Goal: Information Seeking & Learning: Learn about a topic

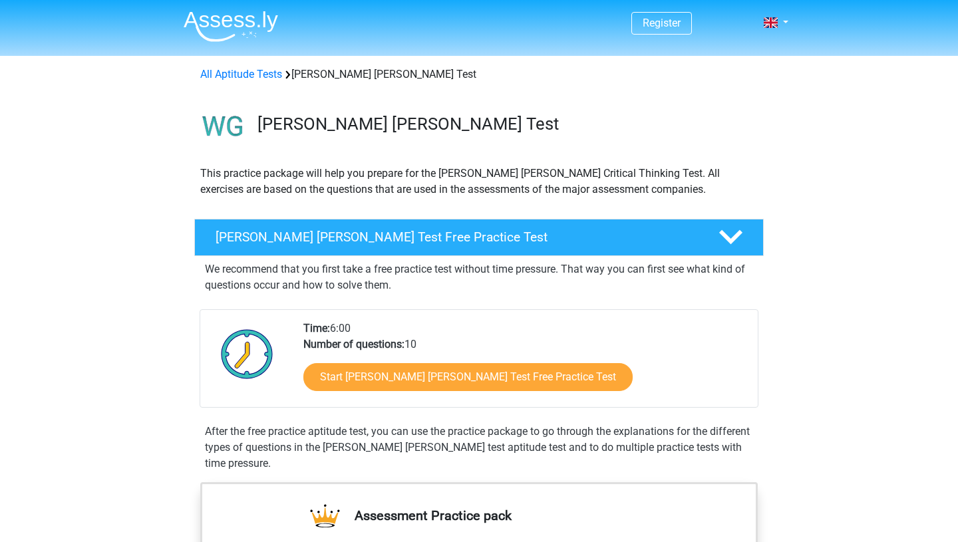
scroll to position [128, 0]
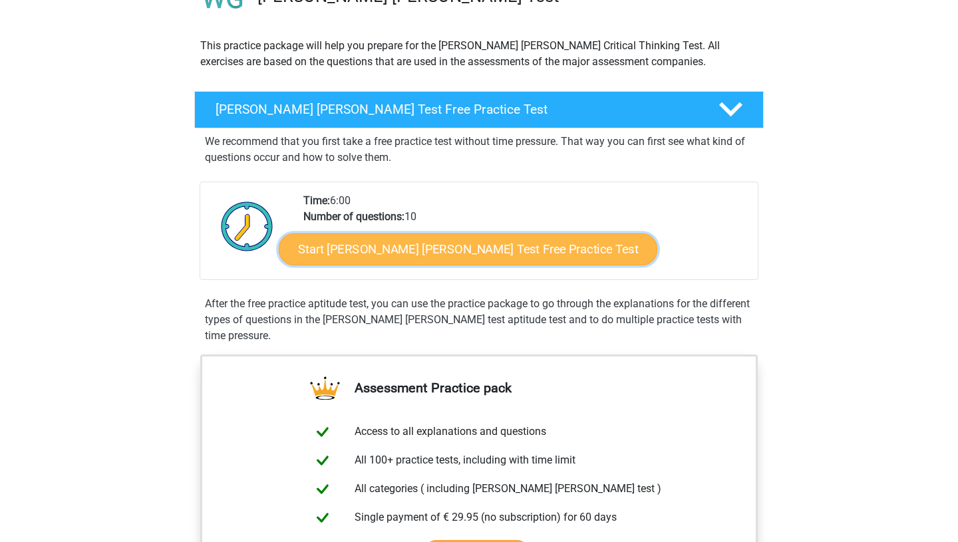
click at [467, 252] on link "Start Watson Glaser Test Free Practice Test" at bounding box center [468, 249] width 378 height 32
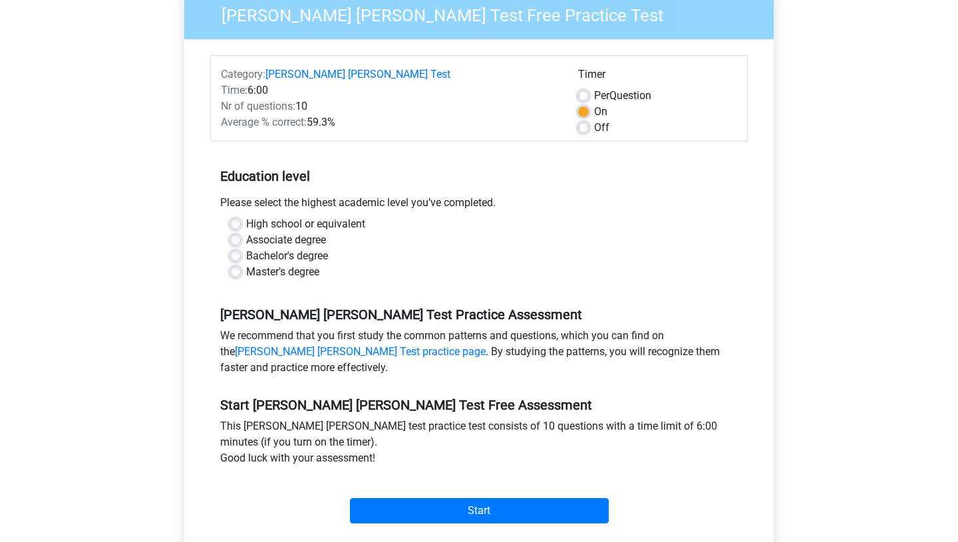
scroll to position [136, 0]
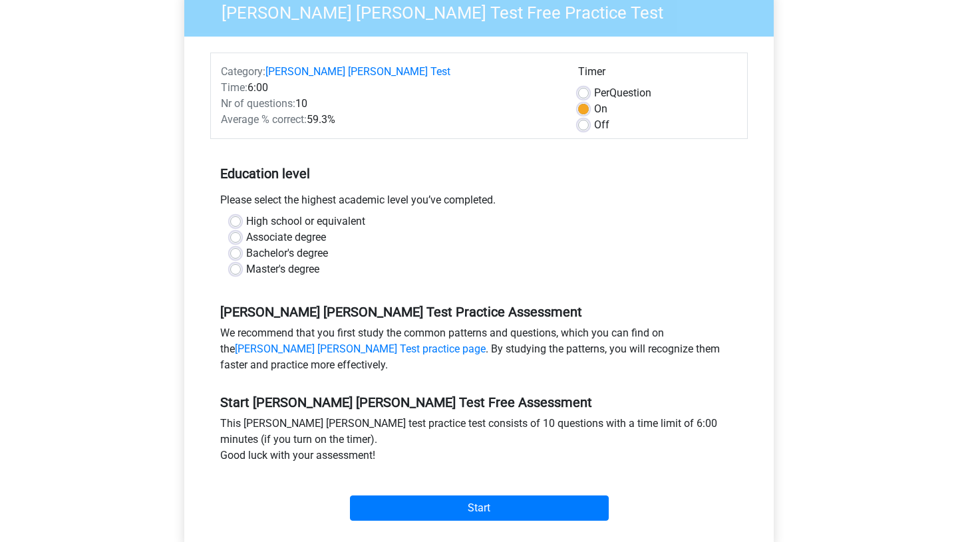
click at [246, 245] on label "Bachelor's degree" at bounding box center [287, 253] width 82 height 16
click at [233, 245] on input "Bachelor's degree" at bounding box center [235, 251] width 11 height 13
radio input "true"
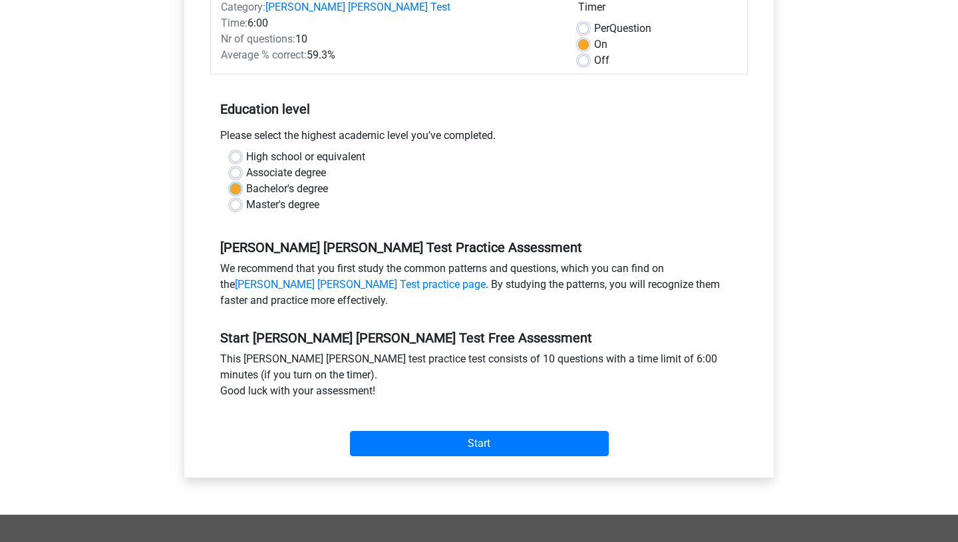
scroll to position [239, 0]
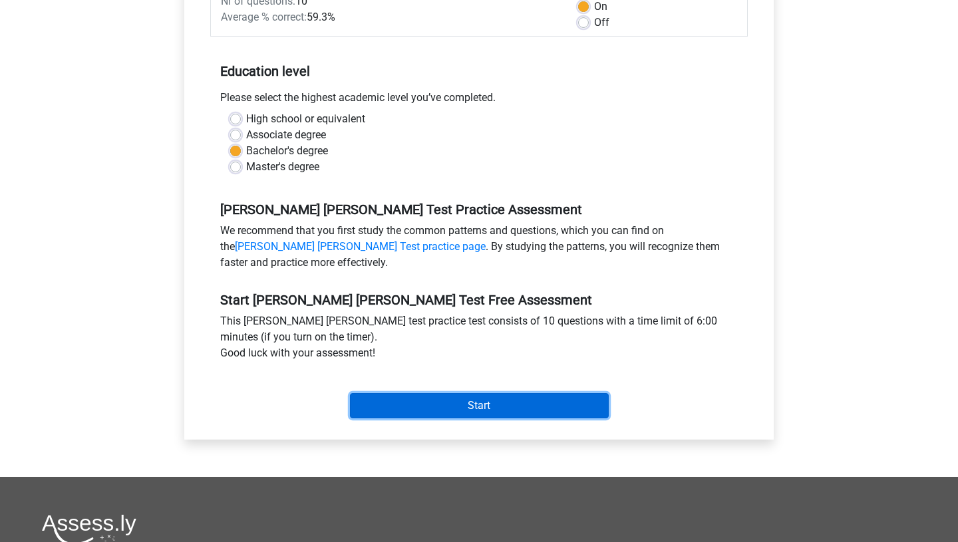
click at [400, 394] on input "Start" at bounding box center [479, 405] width 259 height 25
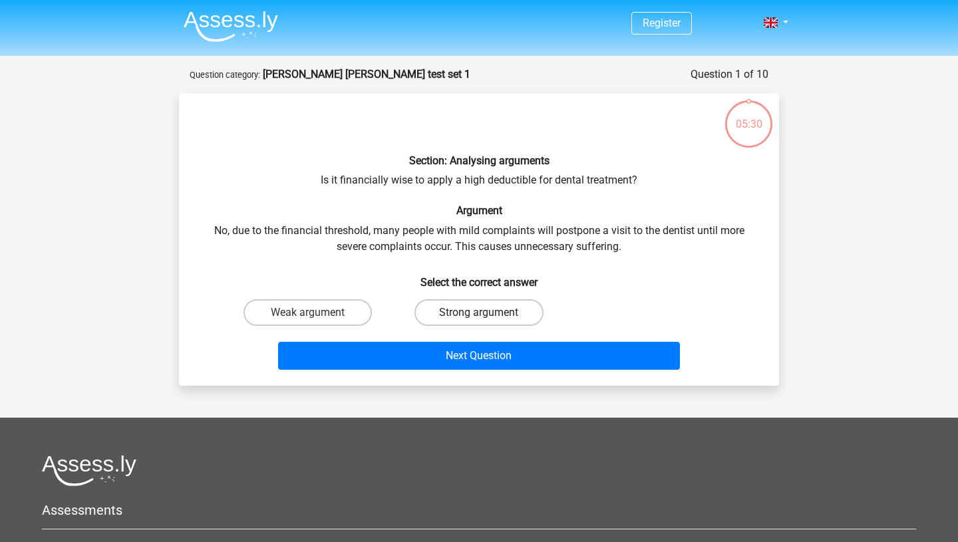
click at [457, 313] on label "Strong argument" at bounding box center [478, 312] width 128 height 27
click at [479, 313] on input "Strong argument" at bounding box center [483, 317] width 9 height 9
radio input "true"
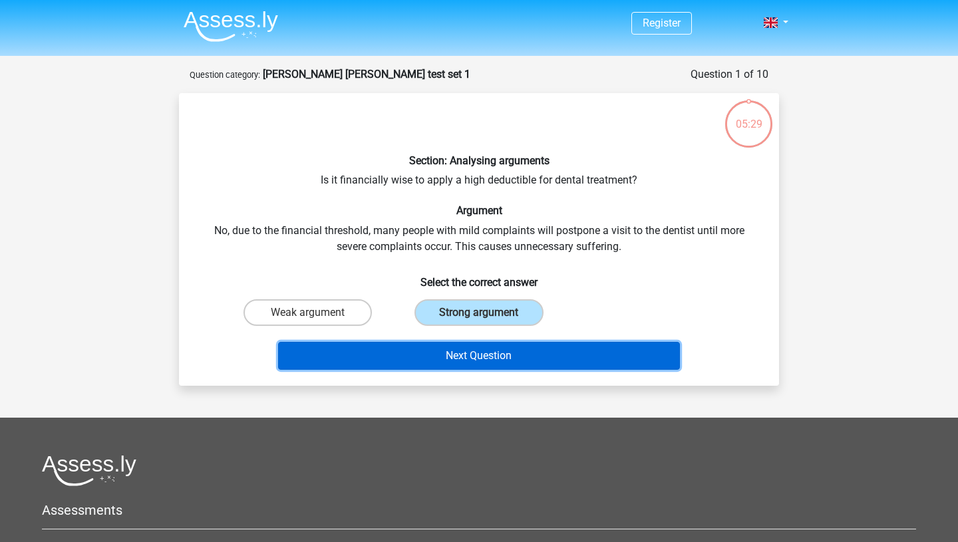
click at [459, 364] on button "Next Question" at bounding box center [479, 356] width 402 height 28
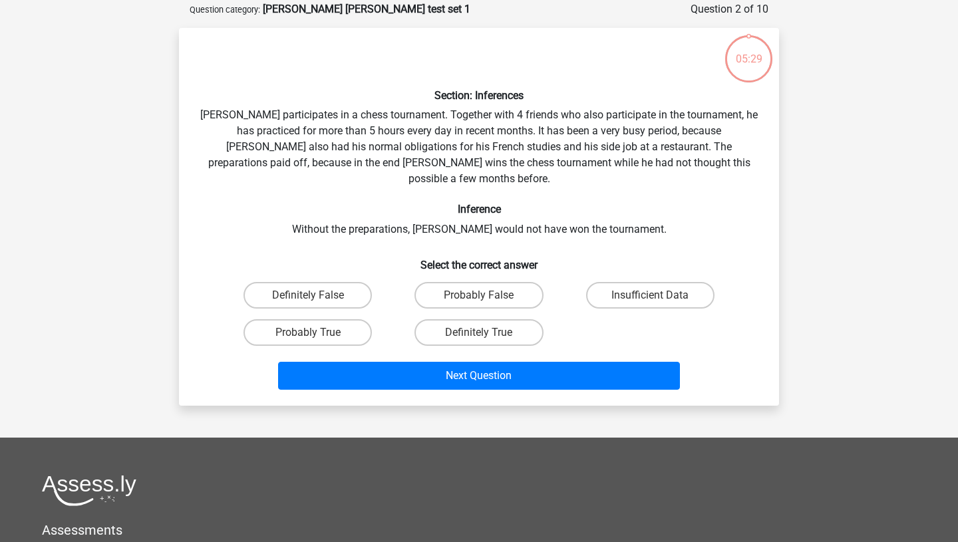
scroll to position [66, 0]
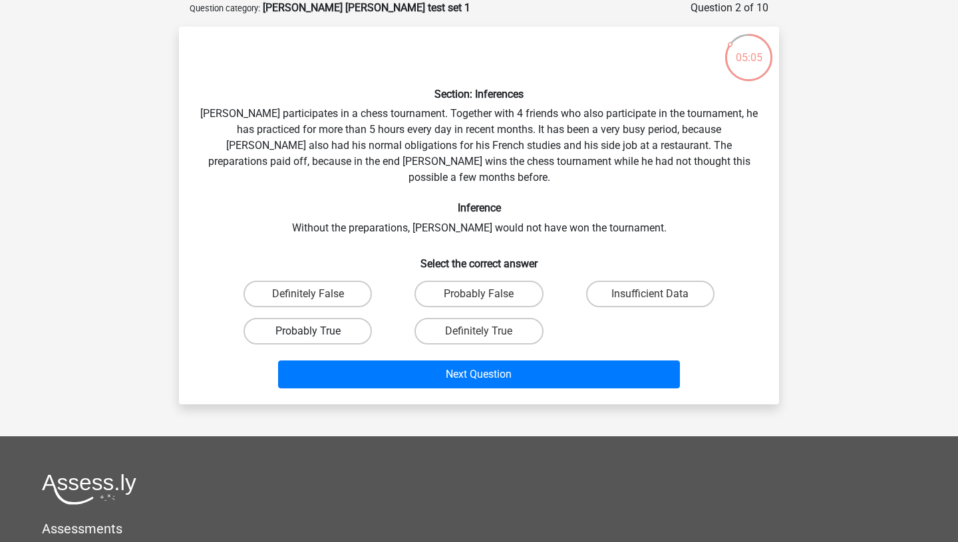
click at [320, 318] on label "Probably True" at bounding box center [307, 331] width 128 height 27
click at [317, 331] on input "Probably True" at bounding box center [312, 335] width 9 height 9
radio input "true"
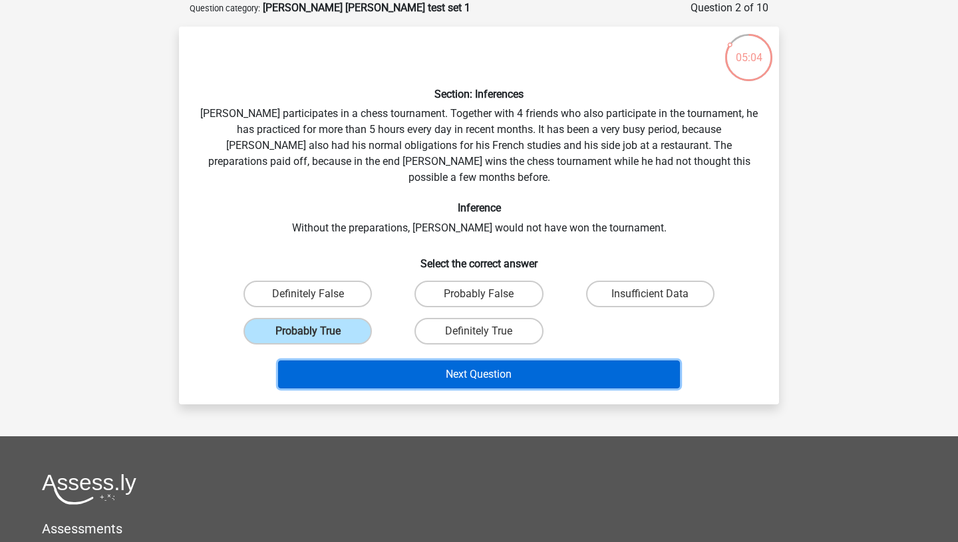
click at [416, 364] on button "Next Question" at bounding box center [479, 374] width 402 height 28
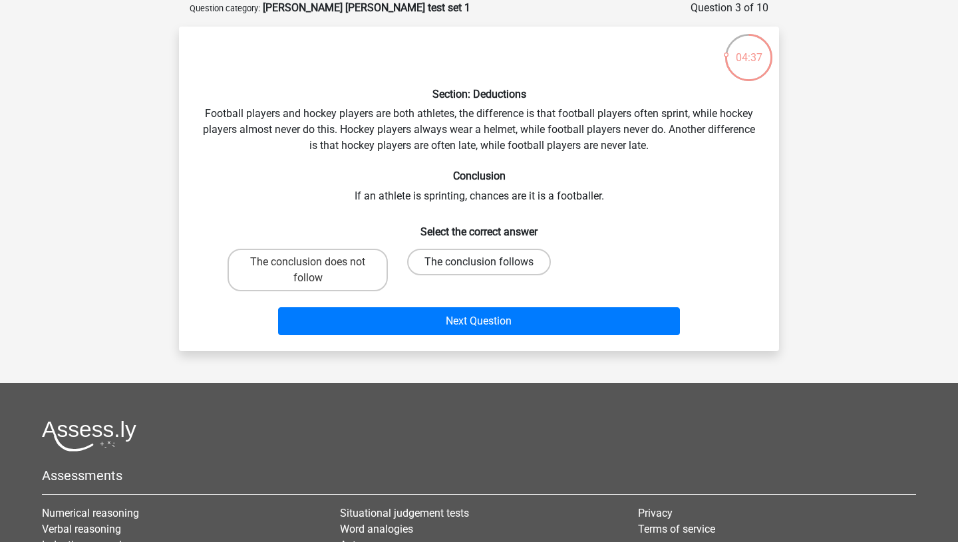
click at [467, 266] on label "The conclusion follows" at bounding box center [479, 262] width 144 height 27
click at [479, 266] on input "The conclusion follows" at bounding box center [483, 266] width 9 height 9
radio input "true"
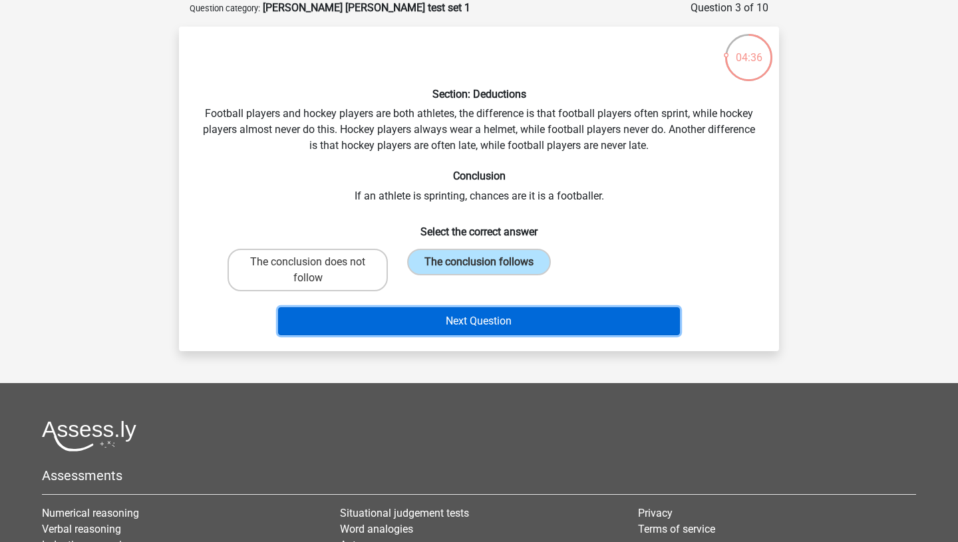
click at [486, 322] on button "Next Question" at bounding box center [479, 321] width 402 height 28
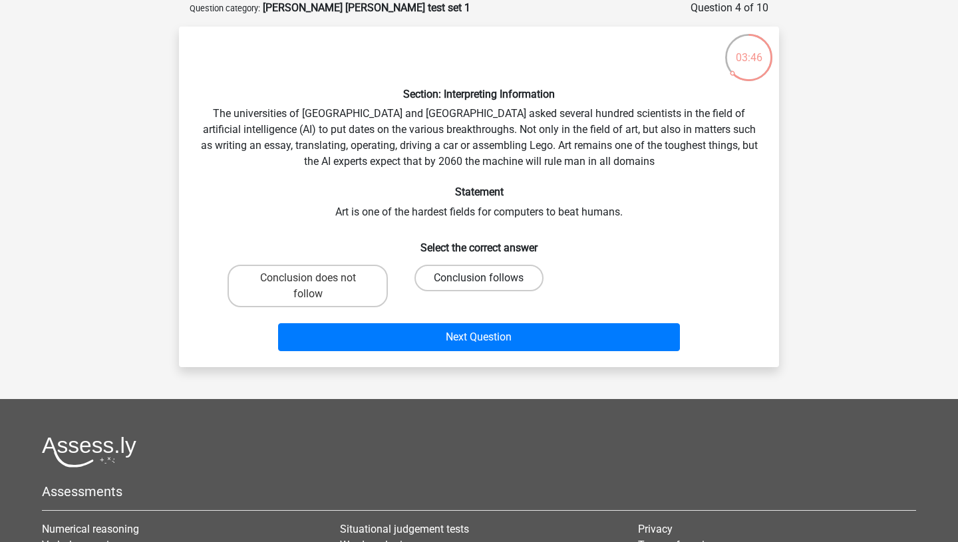
click at [489, 281] on label "Conclusion follows" at bounding box center [478, 278] width 128 height 27
click at [487, 281] on input "Conclusion follows" at bounding box center [483, 282] width 9 height 9
radio input "true"
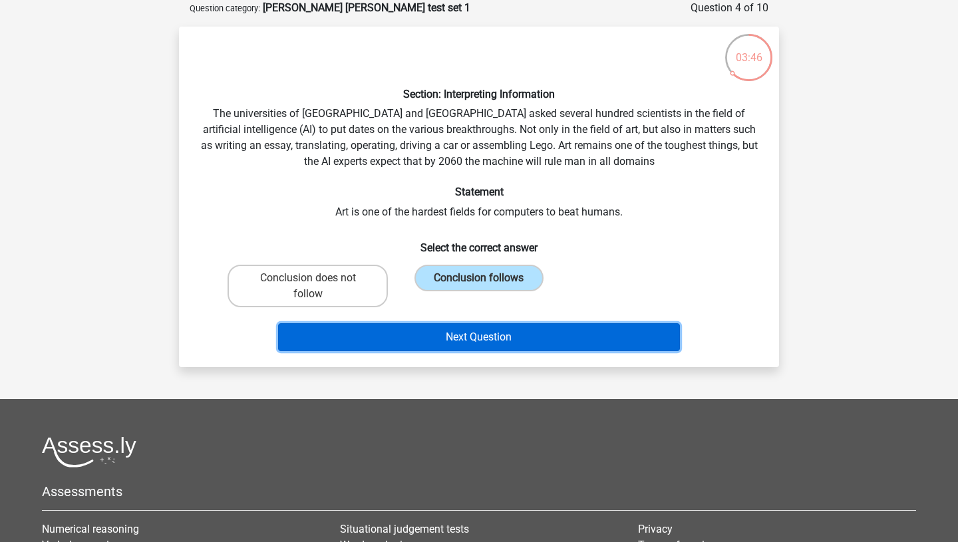
click at [510, 340] on button "Next Question" at bounding box center [479, 337] width 402 height 28
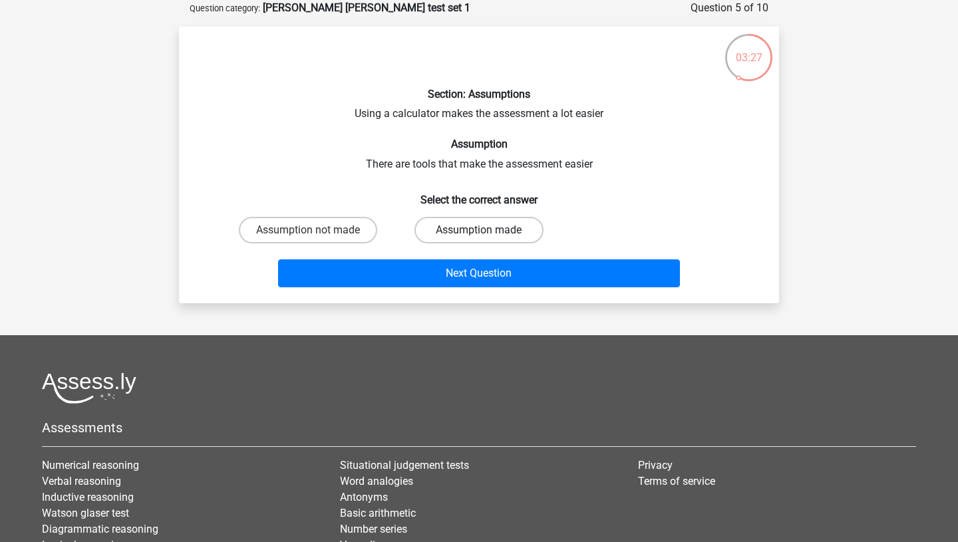
click at [519, 233] on label "Assumption made" at bounding box center [478, 230] width 128 height 27
click at [487, 233] on input "Assumption made" at bounding box center [483, 234] width 9 height 9
radio input "true"
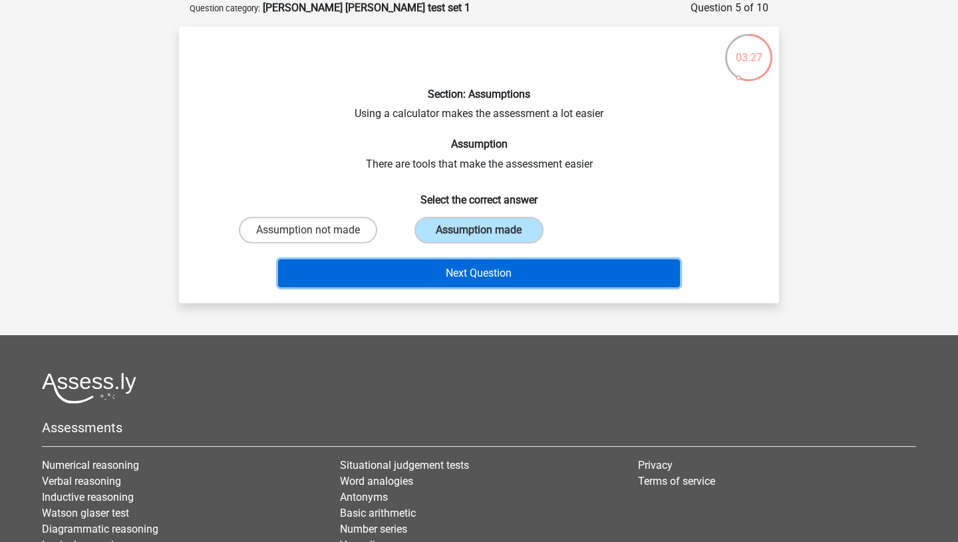
click at [535, 272] on button "Next Question" at bounding box center [479, 273] width 402 height 28
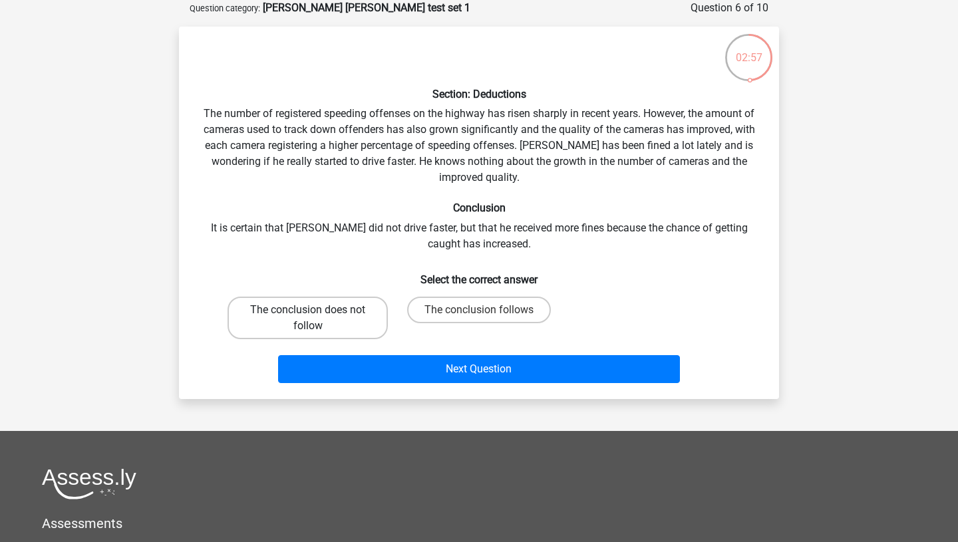
click at [346, 309] on label "The conclusion does not follow" at bounding box center [307, 318] width 160 height 43
click at [317, 310] on input "The conclusion does not follow" at bounding box center [312, 314] width 9 height 9
radio input "true"
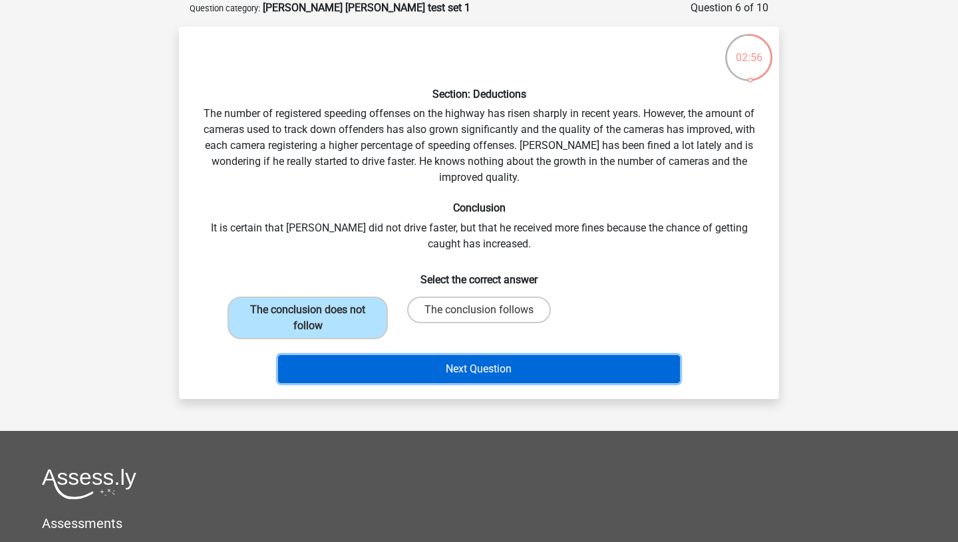
click at [432, 372] on button "Next Question" at bounding box center [479, 369] width 402 height 28
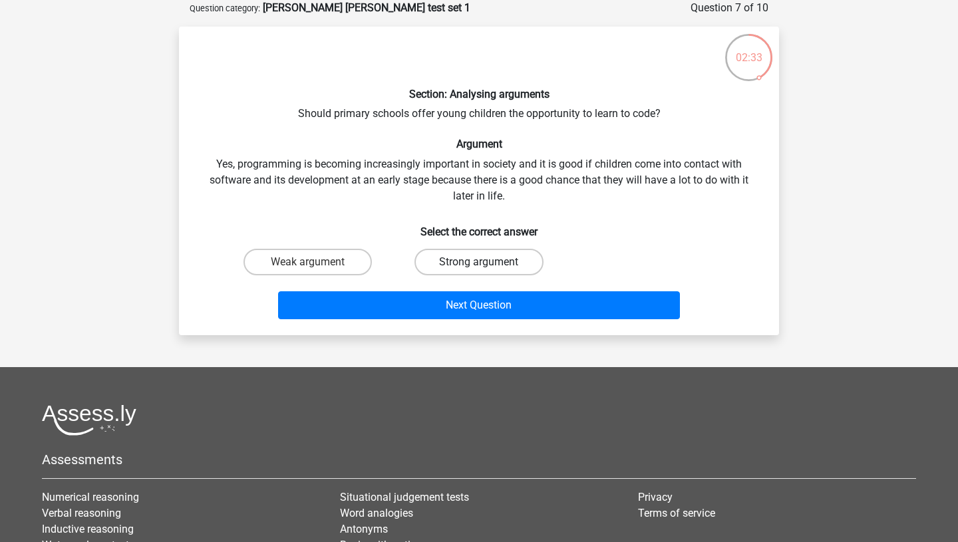
click at [468, 259] on label "Strong argument" at bounding box center [478, 262] width 128 height 27
click at [479, 262] on input "Strong argument" at bounding box center [483, 266] width 9 height 9
radio input "true"
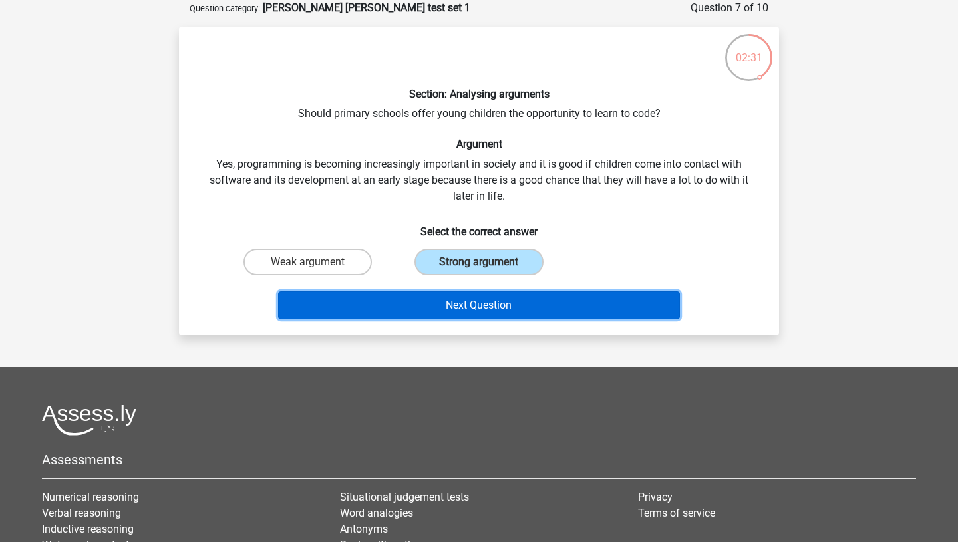
click at [465, 302] on button "Next Question" at bounding box center [479, 305] width 402 height 28
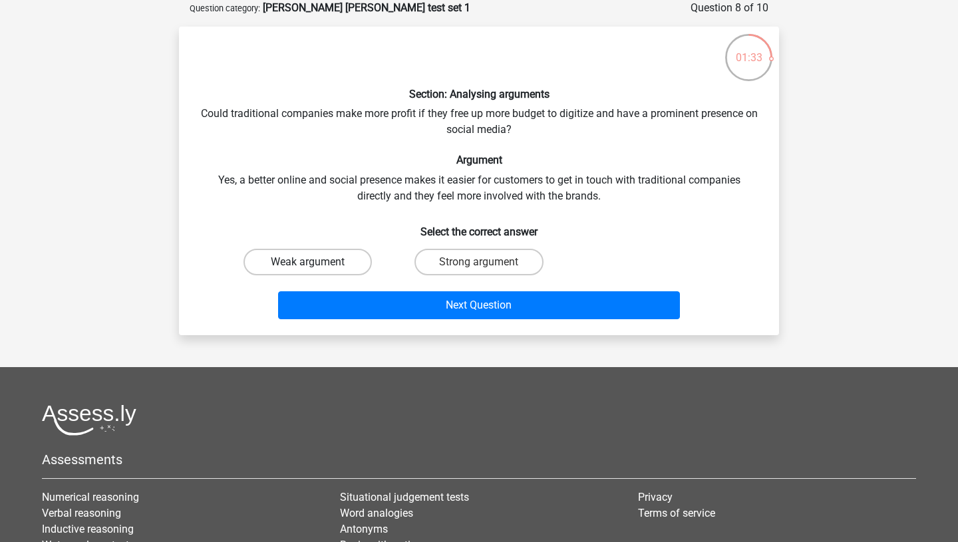
click at [340, 260] on label "Weak argument" at bounding box center [307, 262] width 128 height 27
click at [317, 262] on input "Weak argument" at bounding box center [312, 266] width 9 height 9
radio input "true"
click at [475, 261] on label "Strong argument" at bounding box center [478, 262] width 128 height 27
click at [479, 262] on input "Strong argument" at bounding box center [483, 266] width 9 height 9
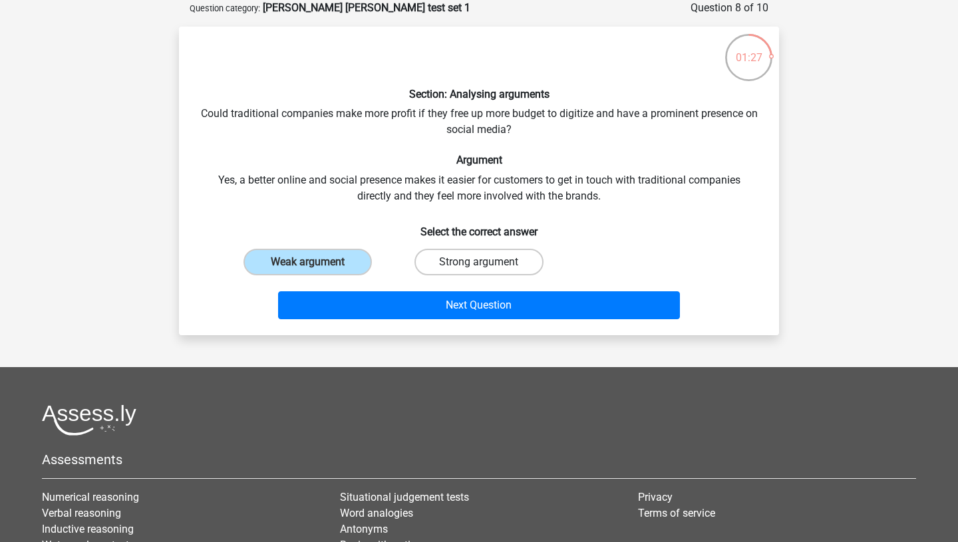
radio input "true"
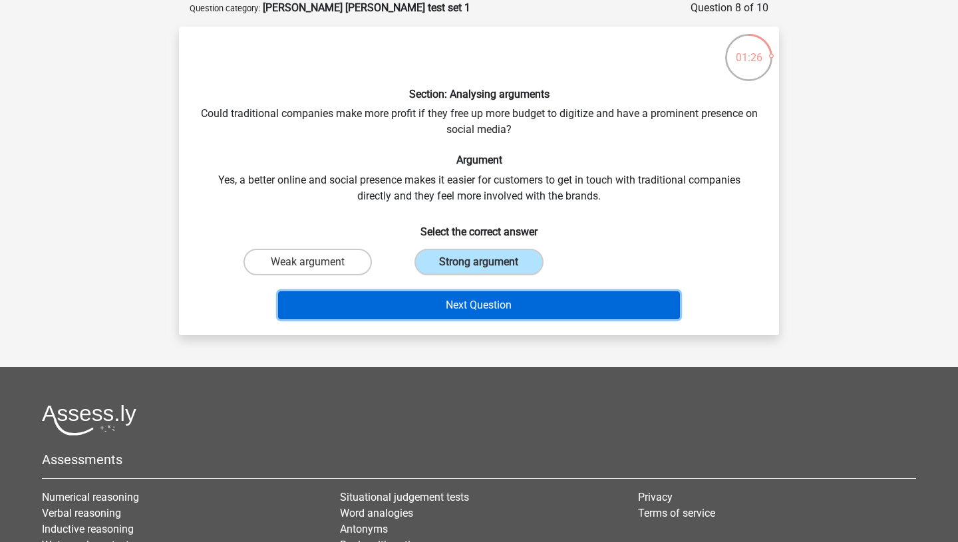
click at [473, 313] on button "Next Question" at bounding box center [479, 305] width 402 height 28
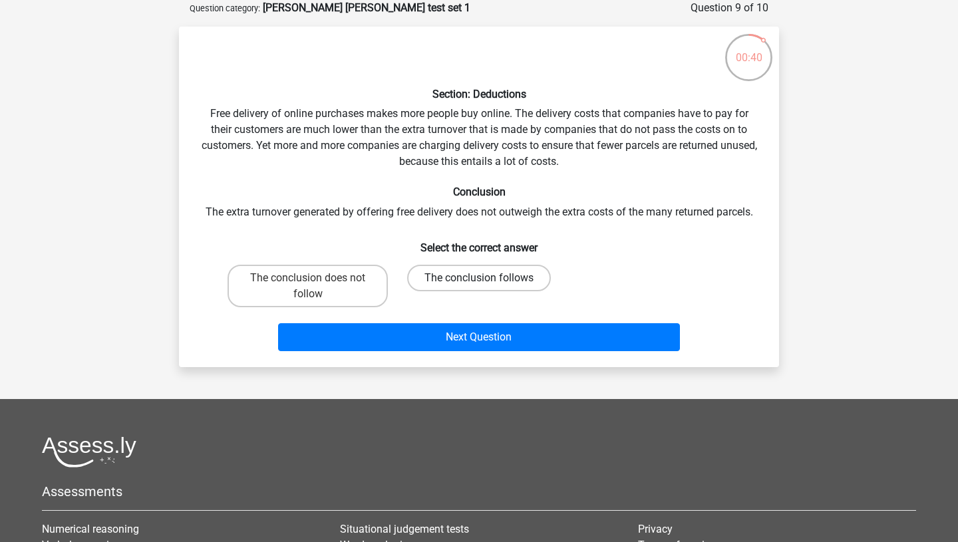
click at [478, 283] on label "The conclusion follows" at bounding box center [479, 278] width 144 height 27
click at [479, 283] on input "The conclusion follows" at bounding box center [483, 282] width 9 height 9
radio input "true"
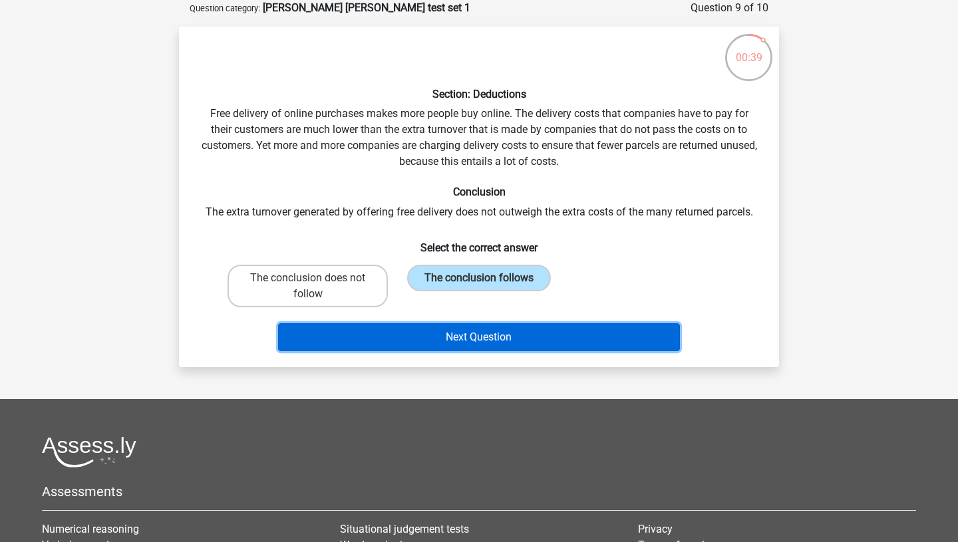
click at [473, 346] on button "Next Question" at bounding box center [479, 337] width 402 height 28
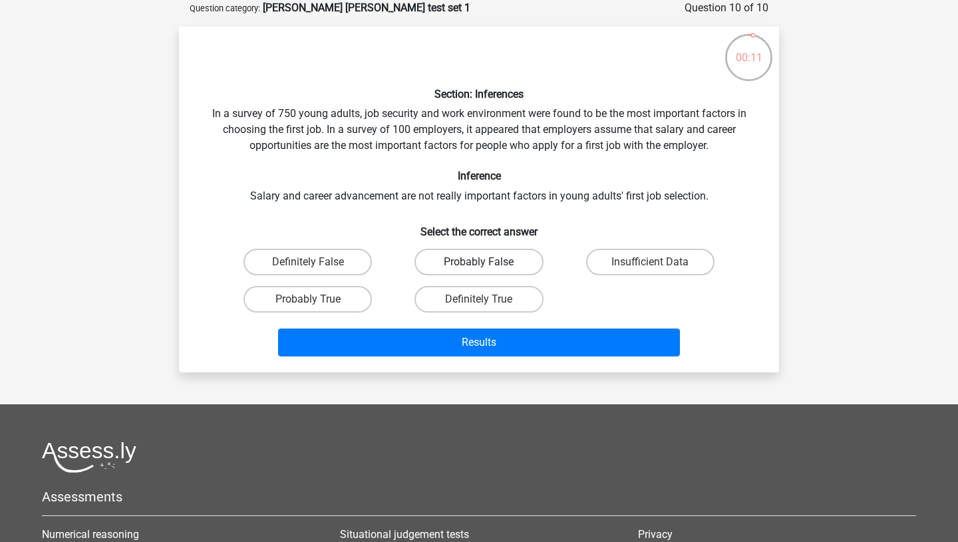
click at [467, 263] on label "Probably False" at bounding box center [478, 262] width 128 height 27
click at [479, 263] on input "Probably False" at bounding box center [483, 266] width 9 height 9
radio input "true"
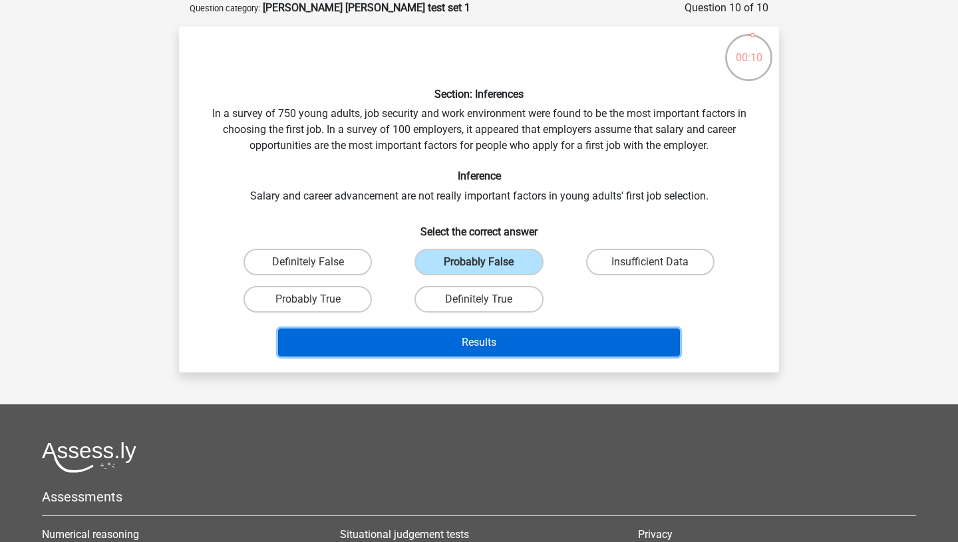
click at [471, 348] on button "Results" at bounding box center [479, 342] width 402 height 28
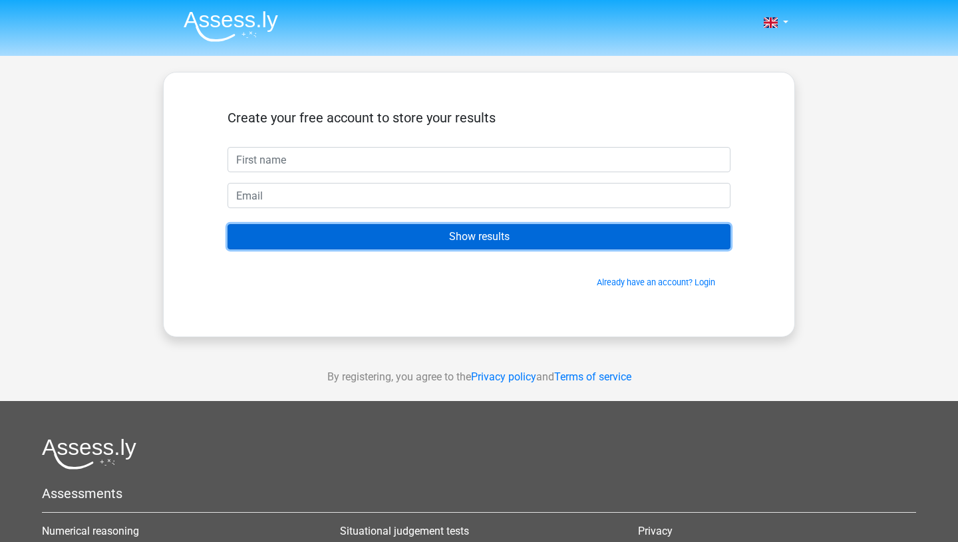
click at [507, 241] on input "Show results" at bounding box center [478, 236] width 503 height 25
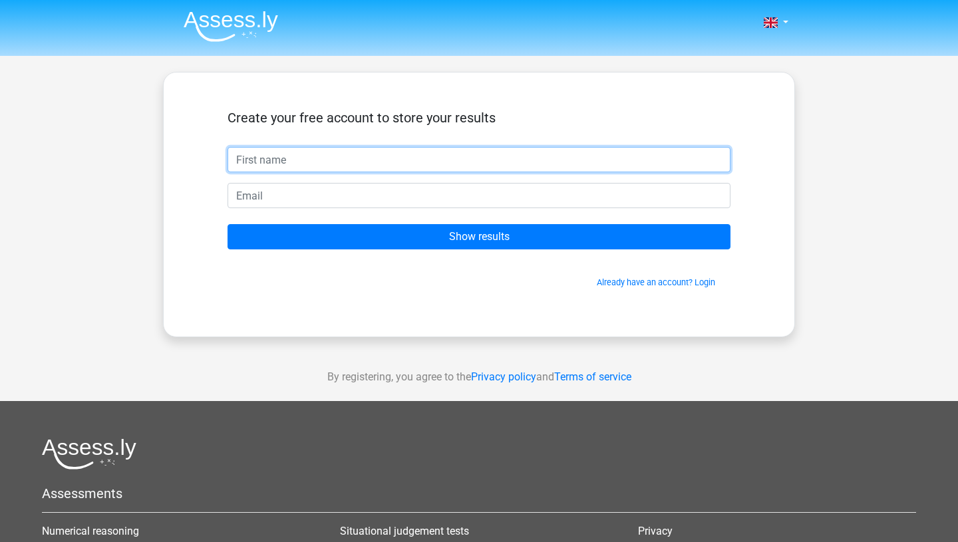
click at [332, 162] on input "text" at bounding box center [478, 159] width 503 height 25
type input "Ben"
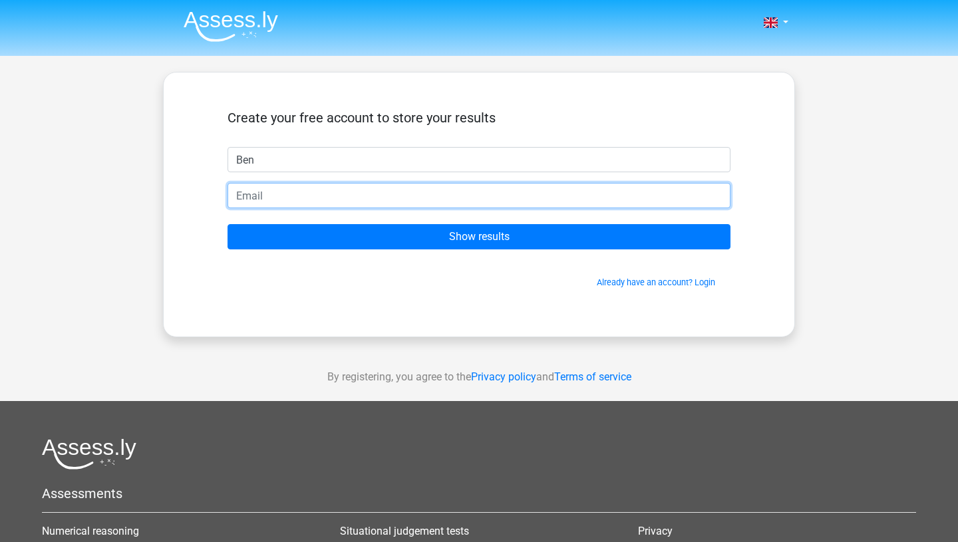
click at [250, 201] on input "email" at bounding box center [478, 195] width 503 height 25
type input "[EMAIL_ADDRESS][DOMAIN_NAME]"
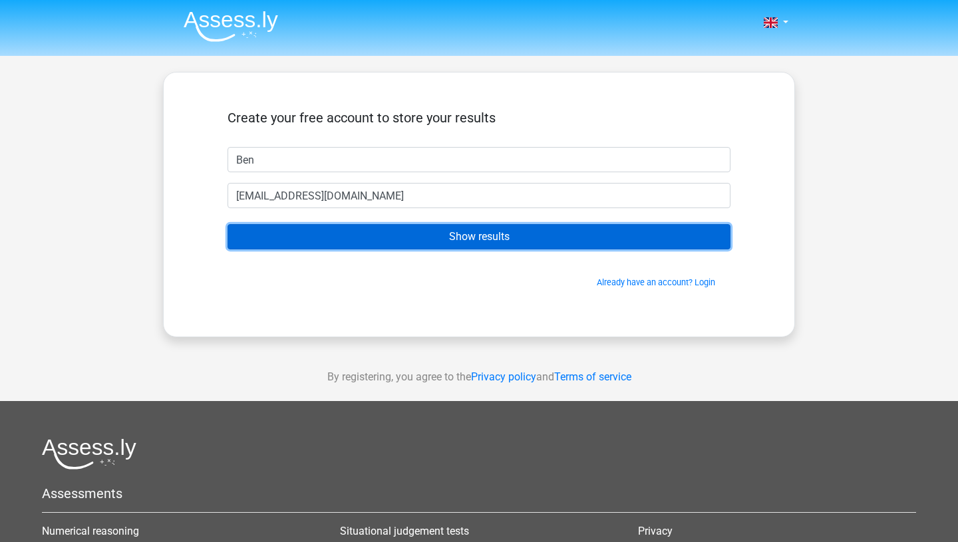
click at [352, 235] on input "Show results" at bounding box center [478, 236] width 503 height 25
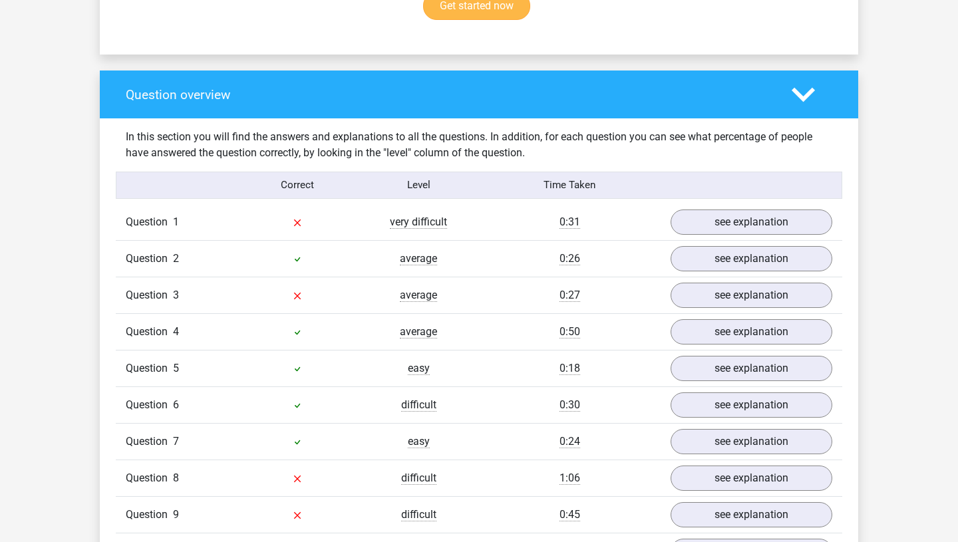
scroll to position [930, 0]
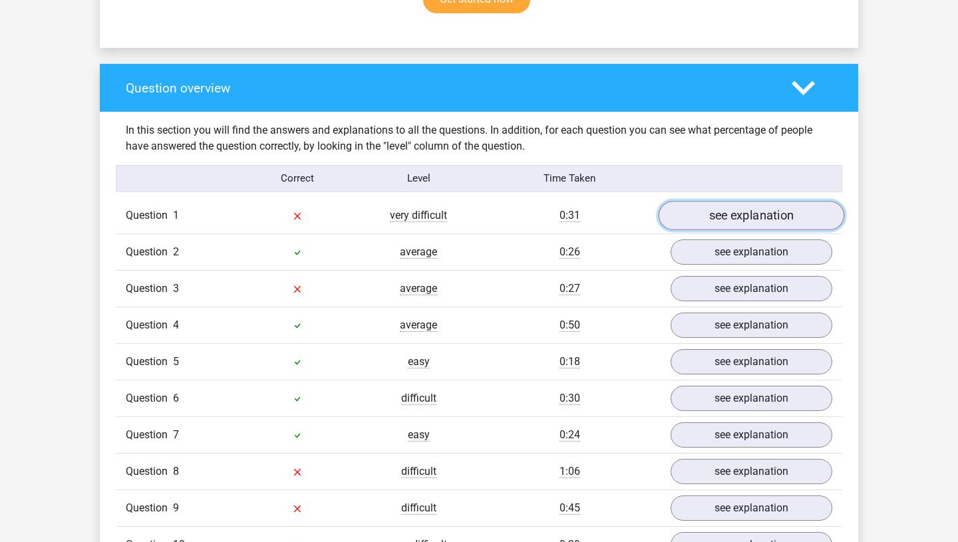
click at [745, 209] on link "see explanation" at bounding box center [751, 215] width 186 height 29
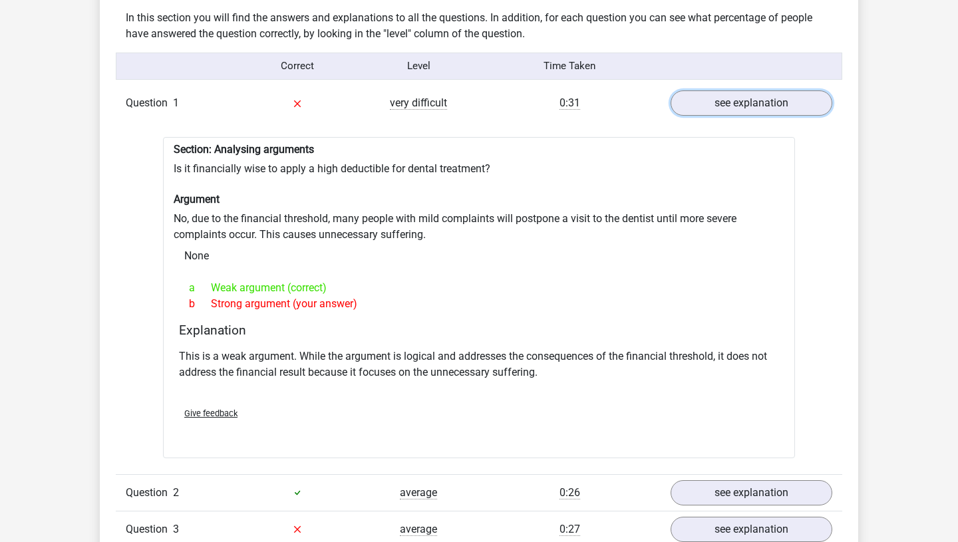
scroll to position [1043, 0]
click at [705, 100] on link "see explanation" at bounding box center [751, 102] width 186 height 29
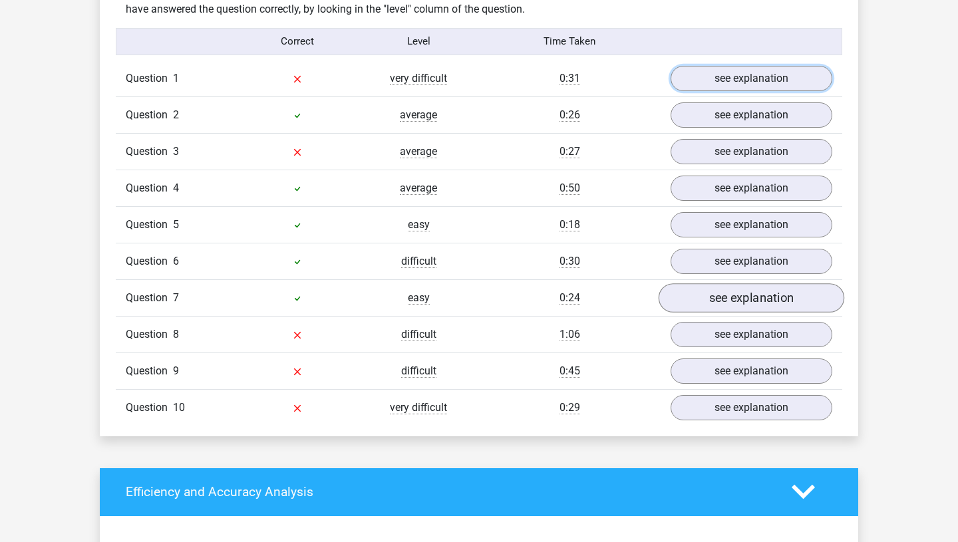
scroll to position [1077, 0]
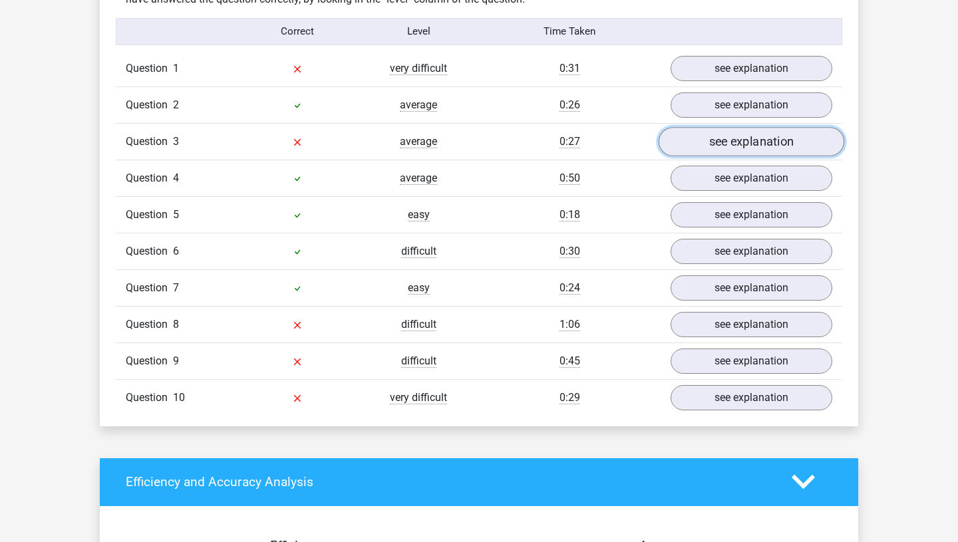
click at [716, 142] on link "see explanation" at bounding box center [751, 141] width 186 height 29
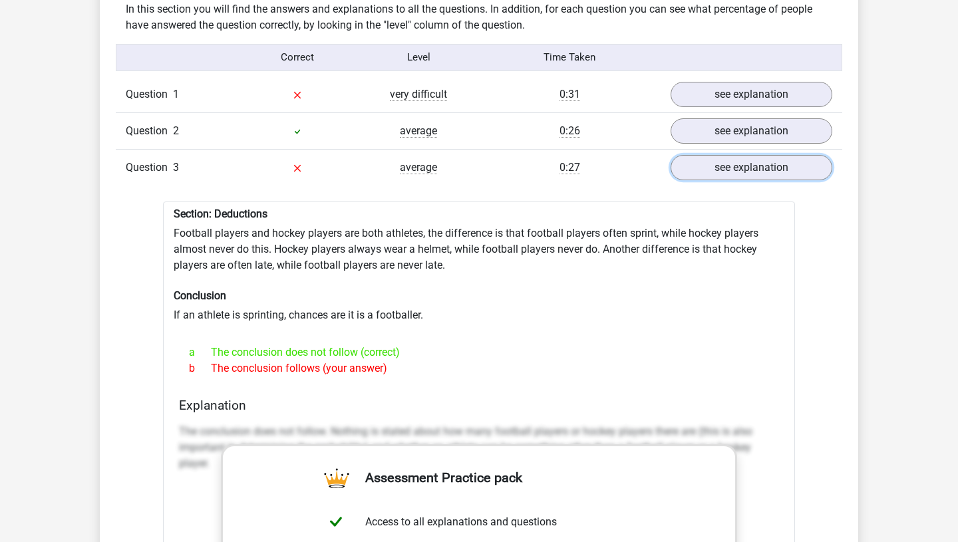
scroll to position [1047, 0]
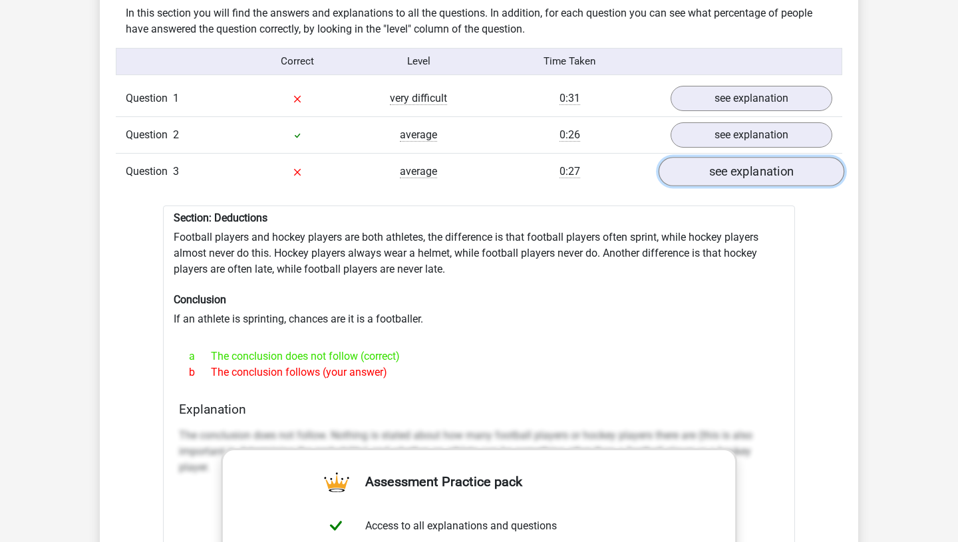
click at [777, 165] on link "see explanation" at bounding box center [751, 171] width 186 height 29
